Goal: Task Accomplishment & Management: Manage account settings

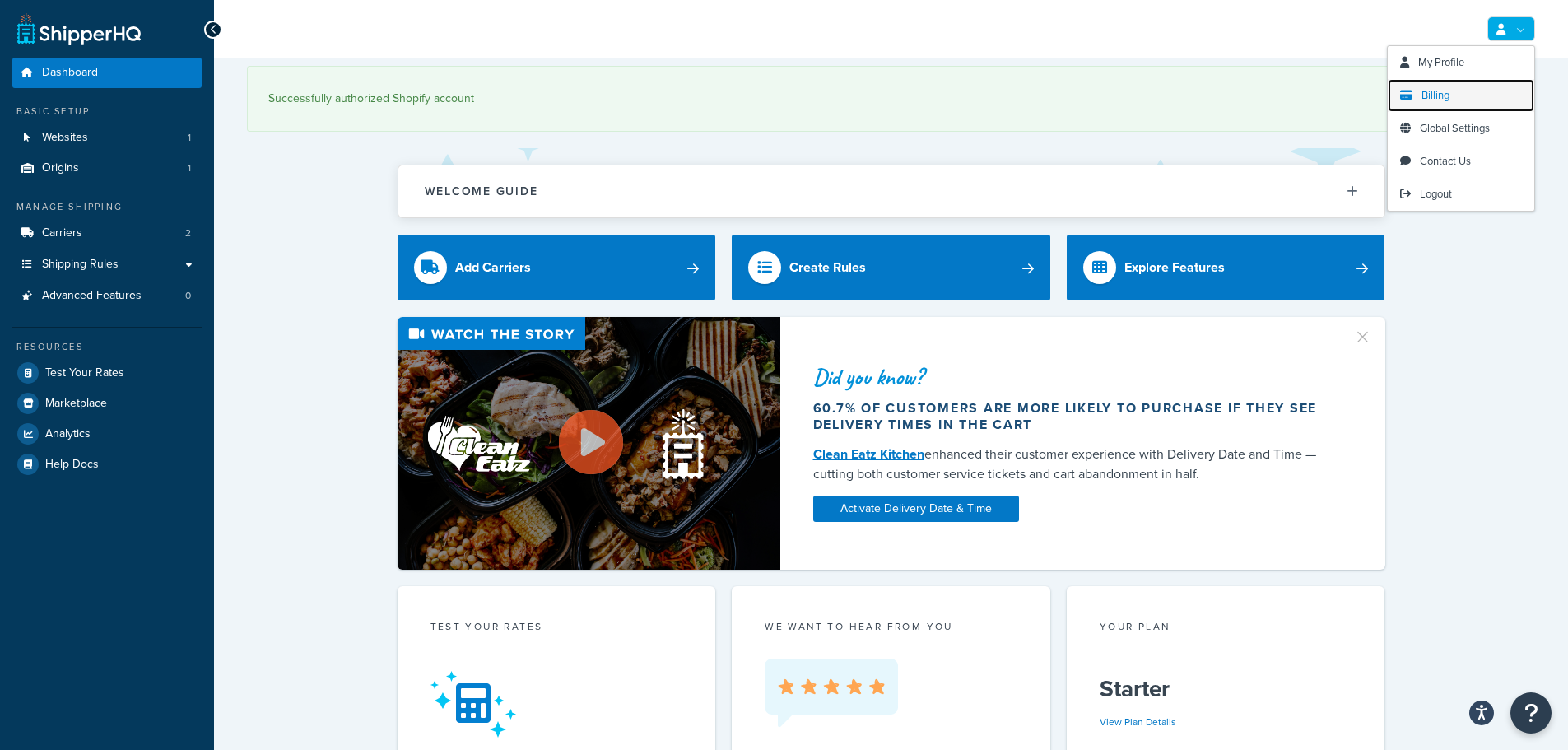
click at [1438, 96] on span "Billing" at bounding box center [1435, 94] width 28 height 16
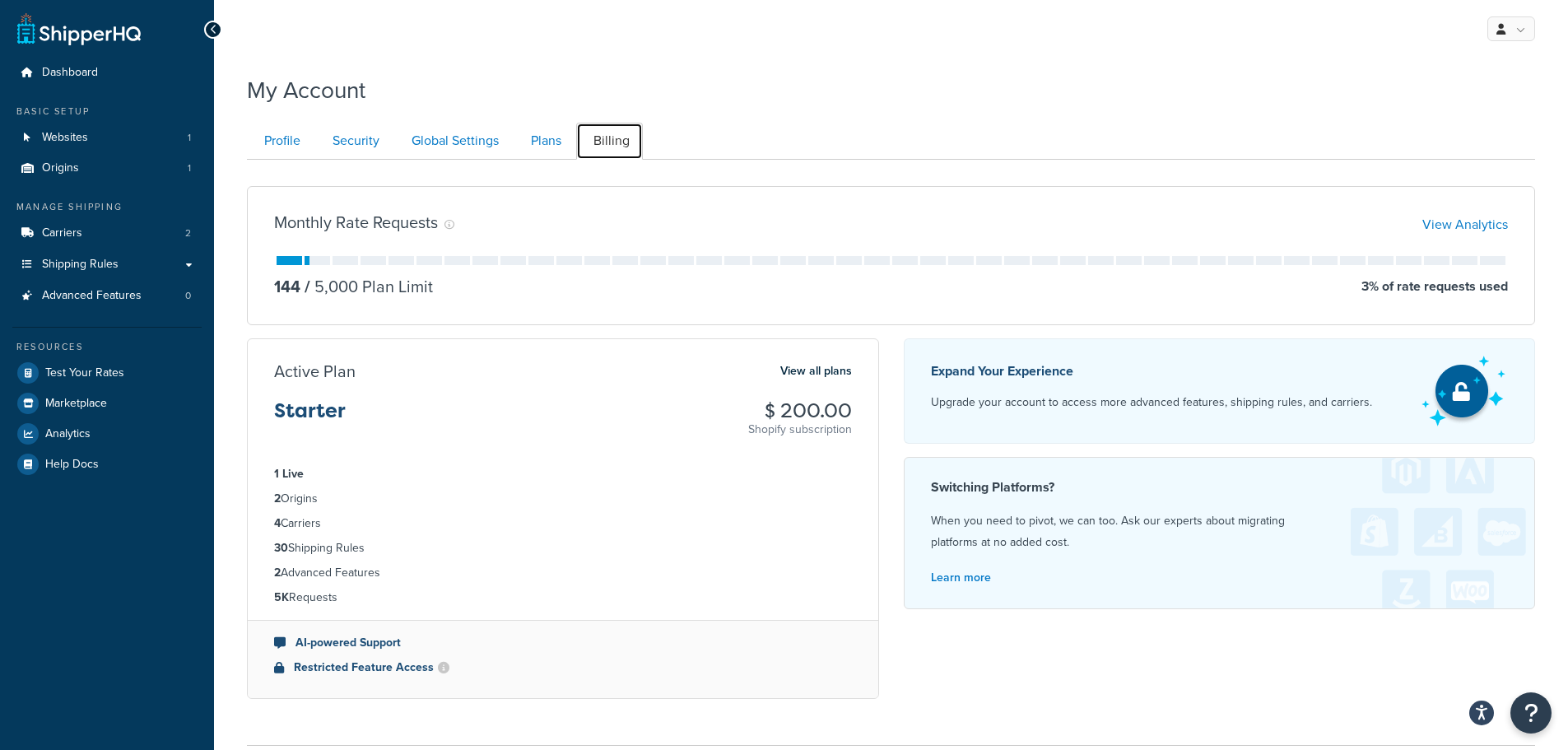
click at [578, 137] on link "Billing" at bounding box center [609, 141] width 67 height 38
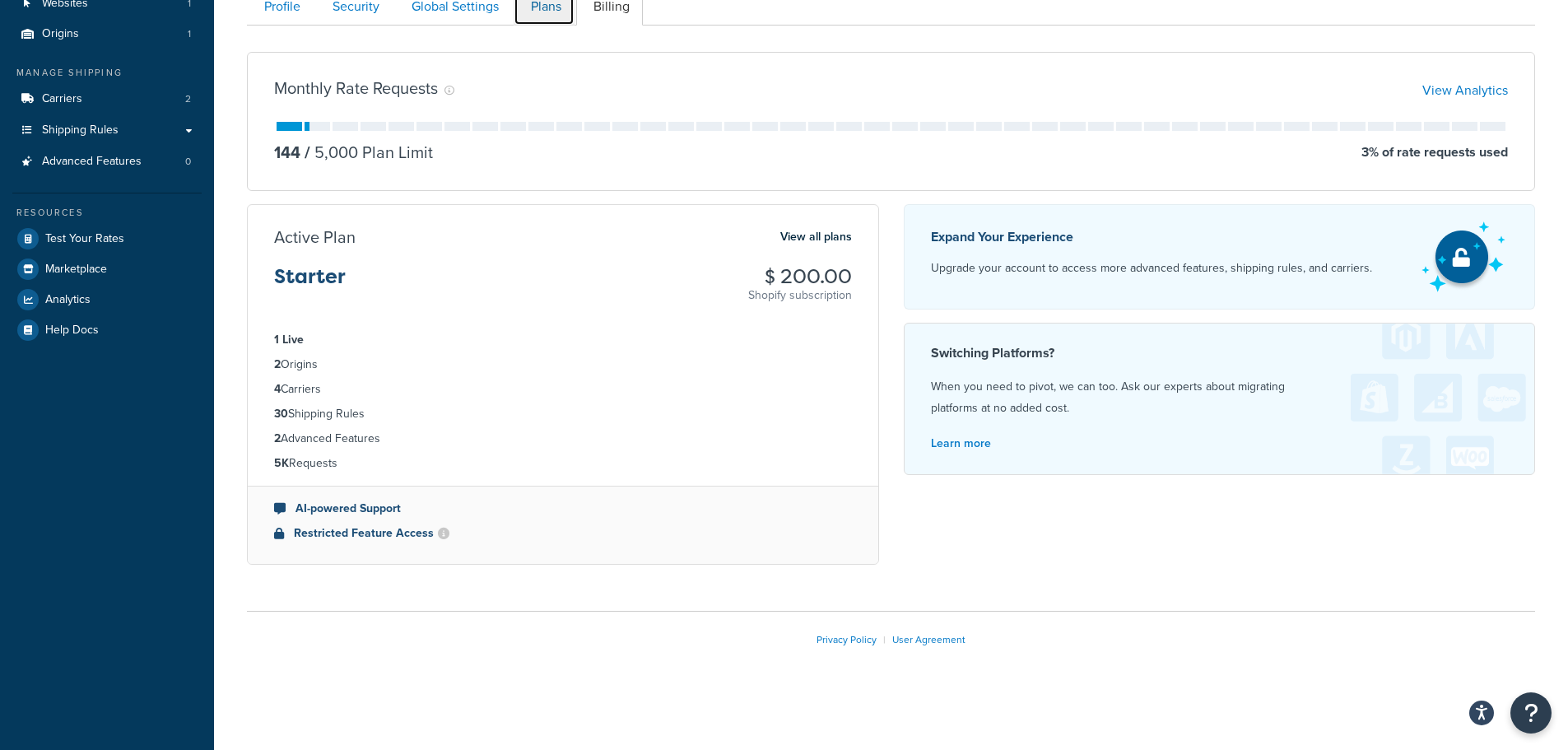
click at [545, 12] on link "Plans" at bounding box center [544, 6] width 61 height 38
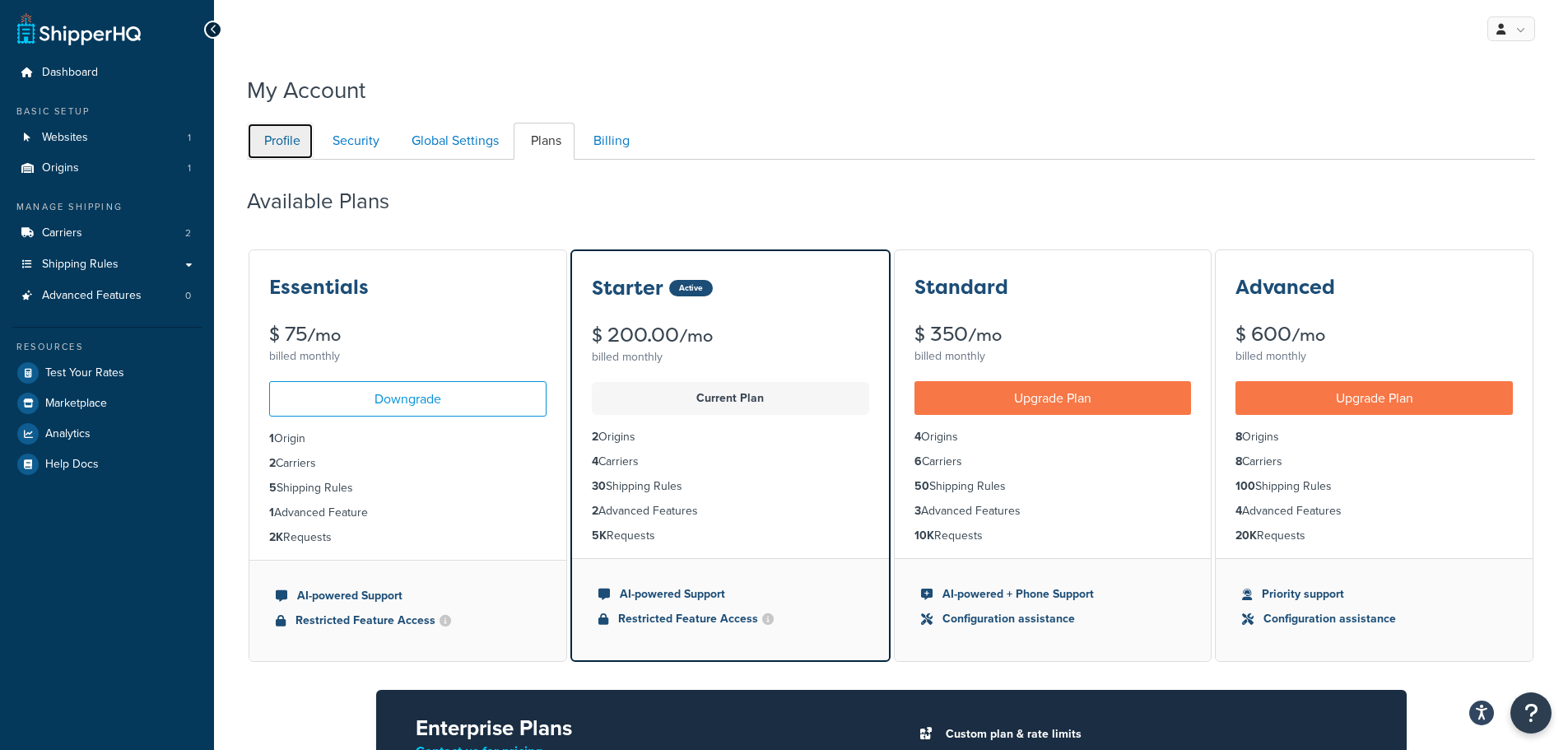
click at [309, 149] on link "Profile" at bounding box center [280, 141] width 67 height 38
